Goal: Task Accomplishment & Management: Complete application form

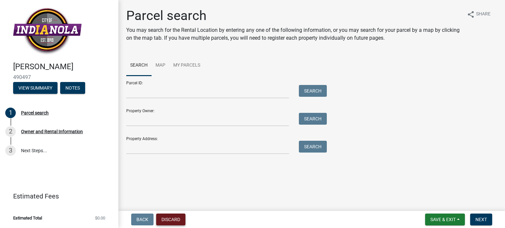
click at [171, 221] on button "Discard" at bounding box center [170, 220] width 29 height 12
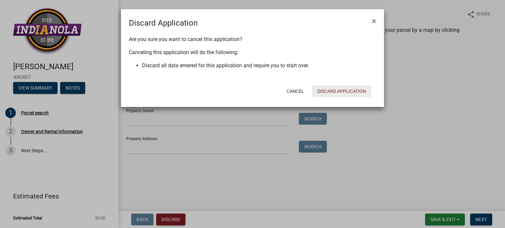
click at [349, 90] on button "Discard Application" at bounding box center [341, 91] width 59 height 12
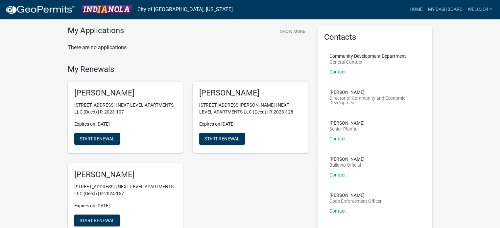
scroll to position [33, 0]
